Goal: Task Accomplishment & Management: Use online tool/utility

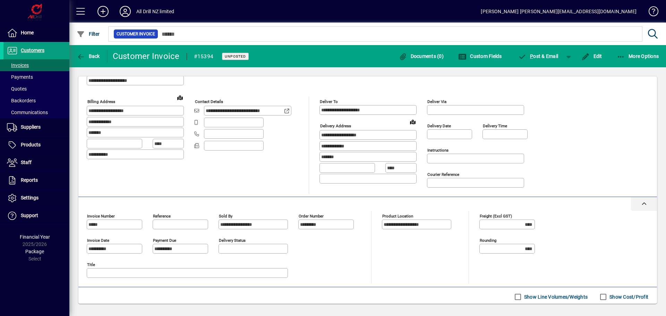
scroll to position [125, 0]
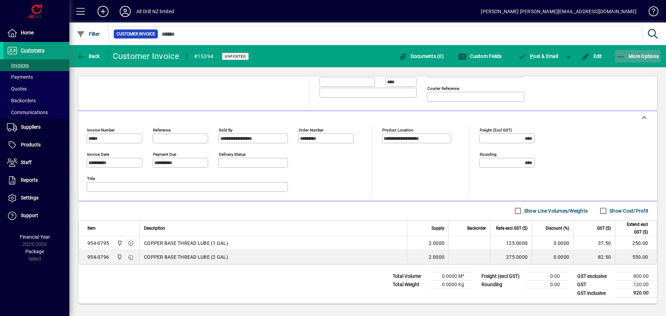
click at [633, 58] on span "More Options" at bounding box center [638, 56] width 42 height 6
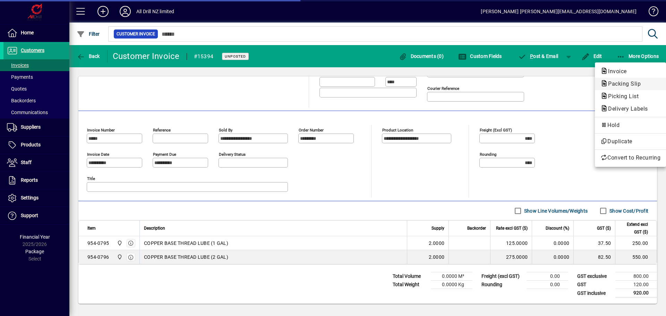
click at [624, 84] on span "Packing Slip" at bounding box center [622, 83] width 44 height 7
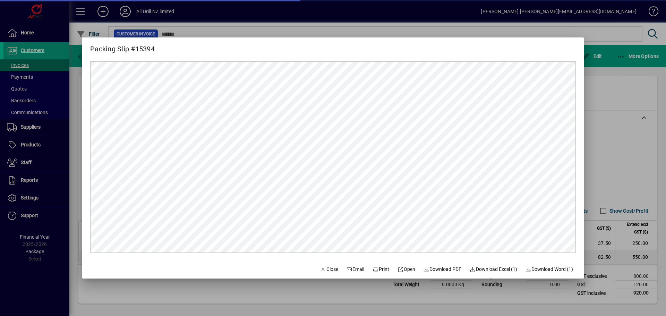
scroll to position [0, 0]
click at [383, 272] on span "Print" at bounding box center [380, 269] width 17 height 7
click at [611, 145] on div at bounding box center [333, 158] width 666 height 316
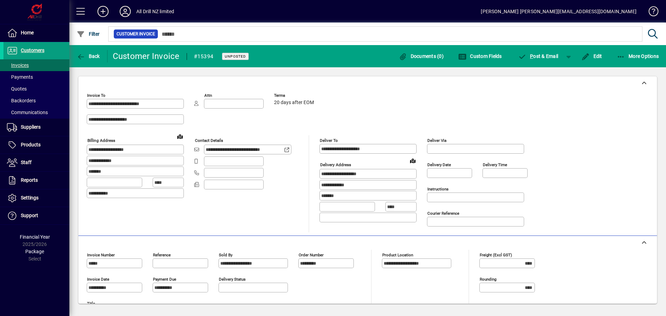
click at [103, 55] on div "Back" at bounding box center [88, 56] width 38 height 12
click at [99, 56] on span "Back" at bounding box center [88, 56] width 23 height 6
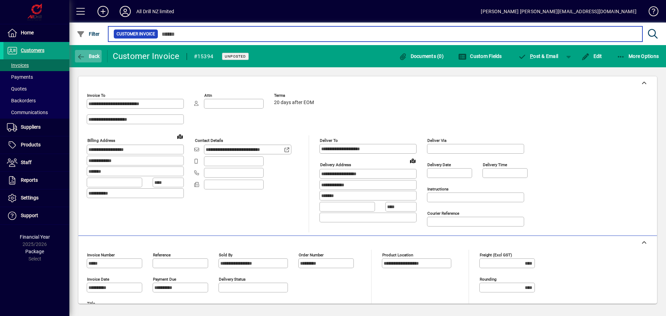
type input "*****"
